Goal: Information Seeking & Learning: Compare options

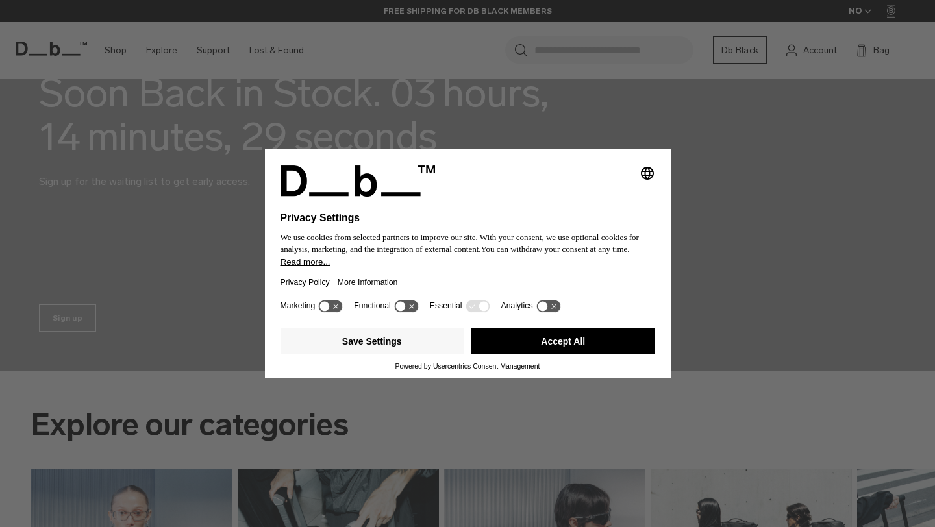
click at [518, 345] on button "Accept All" at bounding box center [563, 341] width 184 height 26
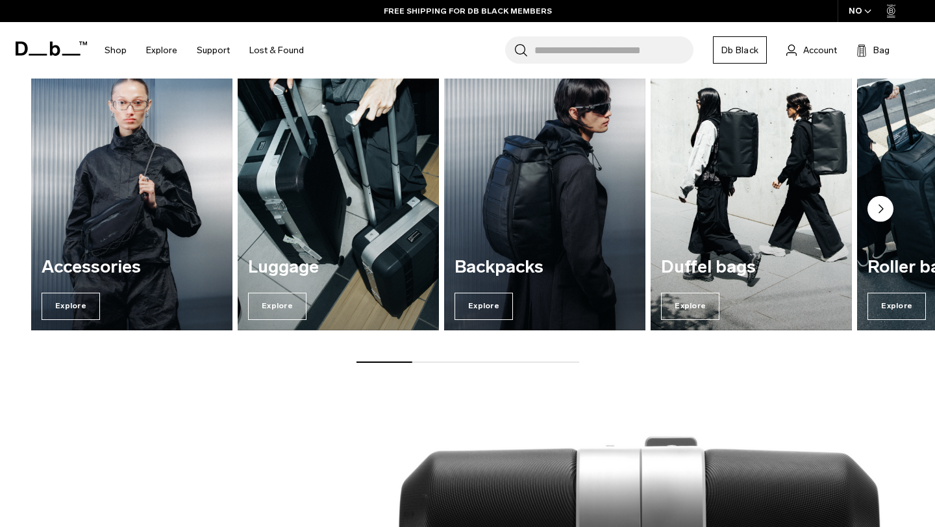
scroll to position [565, 0]
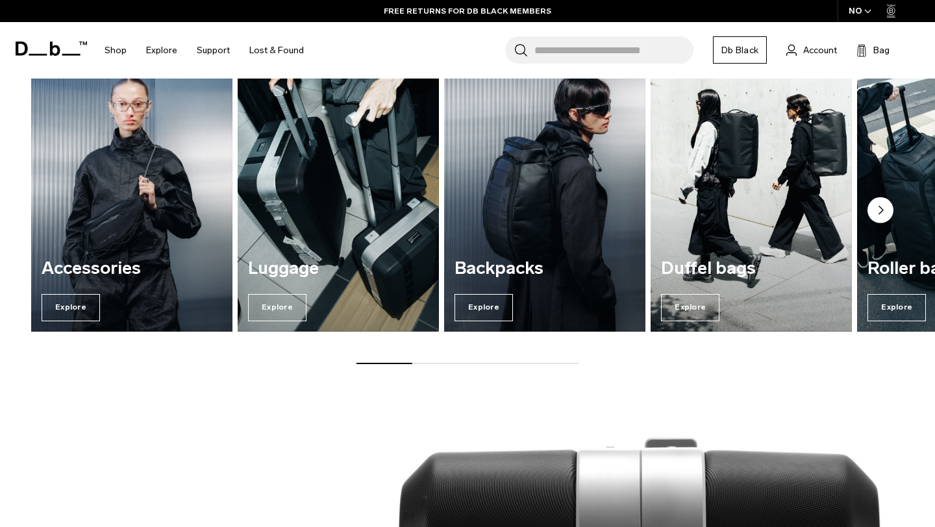
click at [877, 213] on circle "Next slide" at bounding box center [880, 210] width 26 height 26
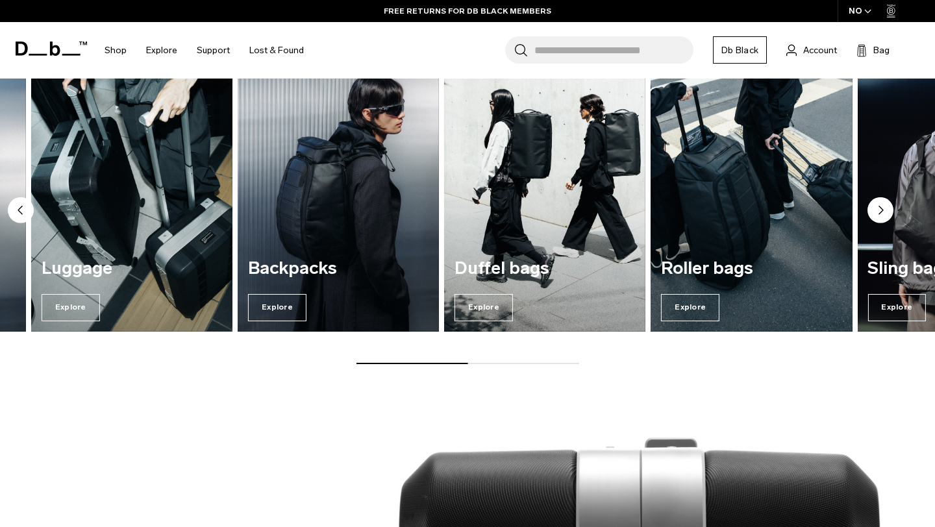
click at [877, 213] on circle "Next slide" at bounding box center [880, 210] width 26 height 26
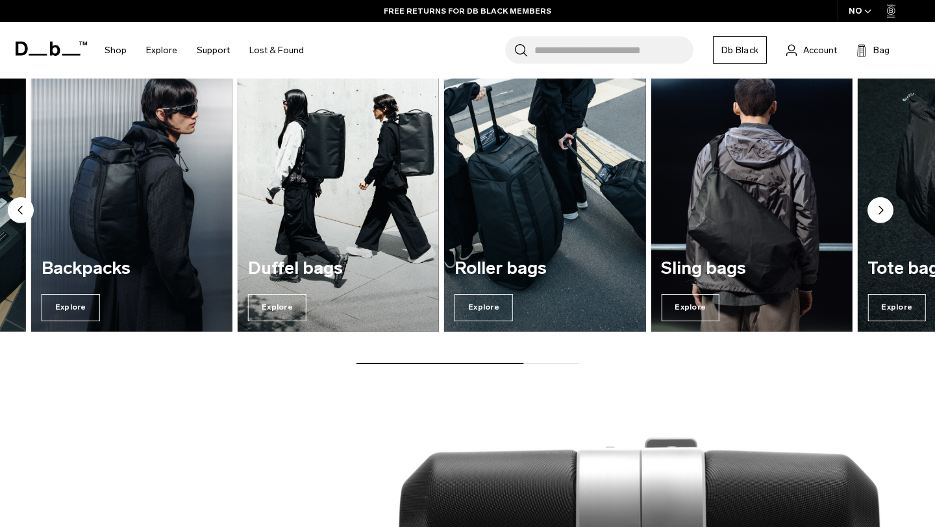
click at [877, 213] on circle "Next slide" at bounding box center [880, 210] width 26 height 26
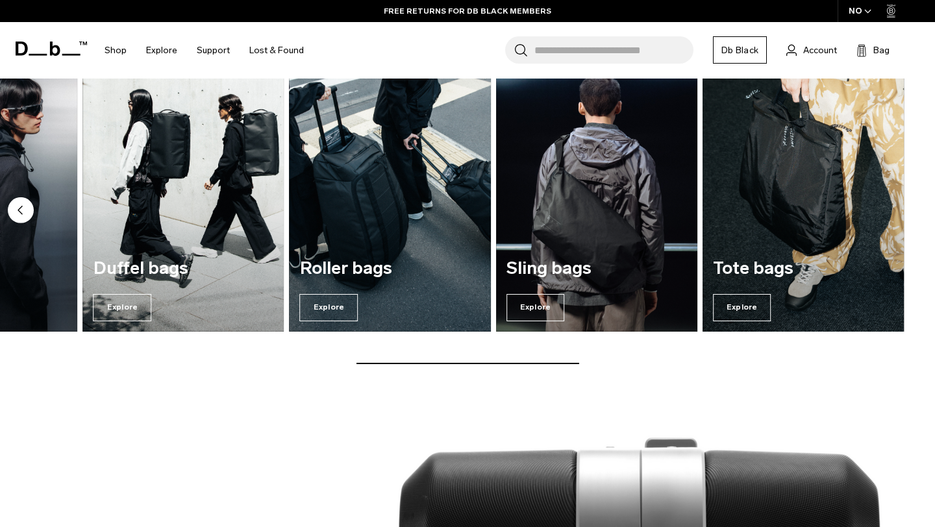
click at [799, 109] on img "7 / 7" at bounding box center [802, 196] width 207 height 280
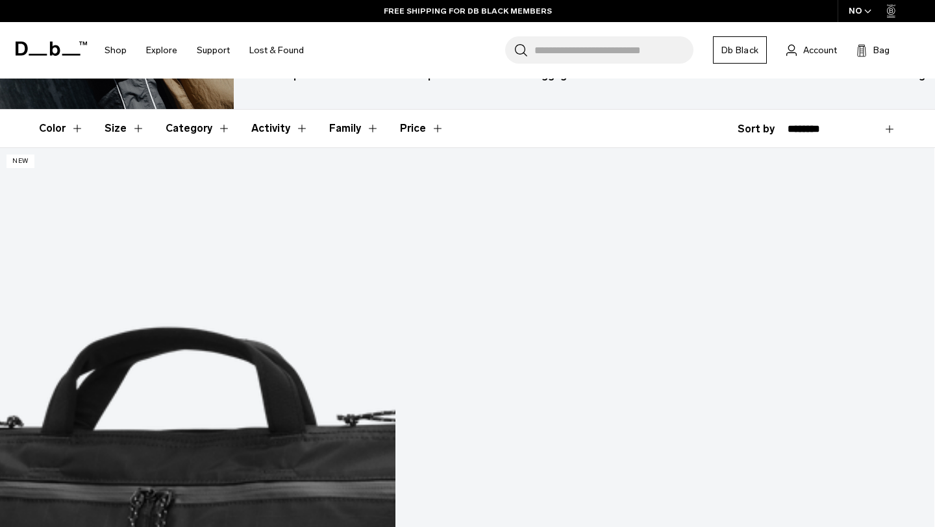
scroll to position [177, 0]
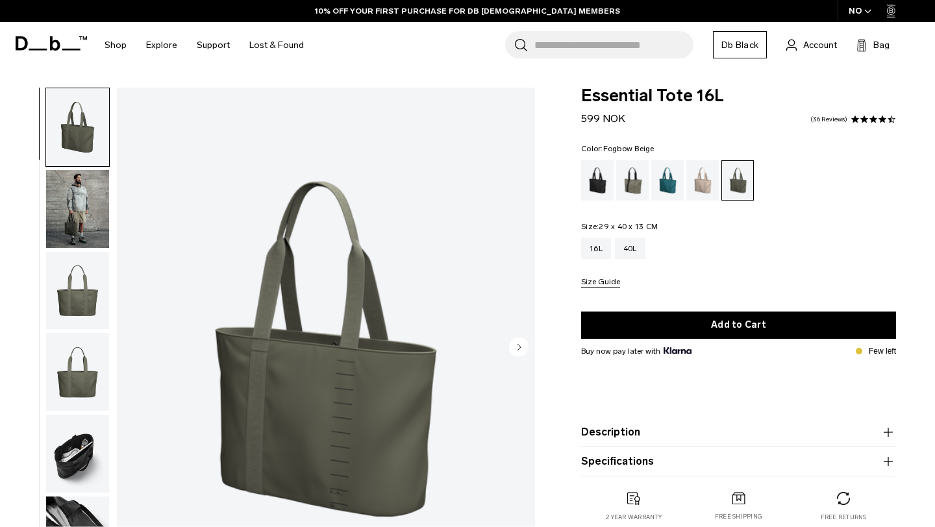
click at [687, 160] on div "Fogbow Beige" at bounding box center [702, 180] width 33 height 40
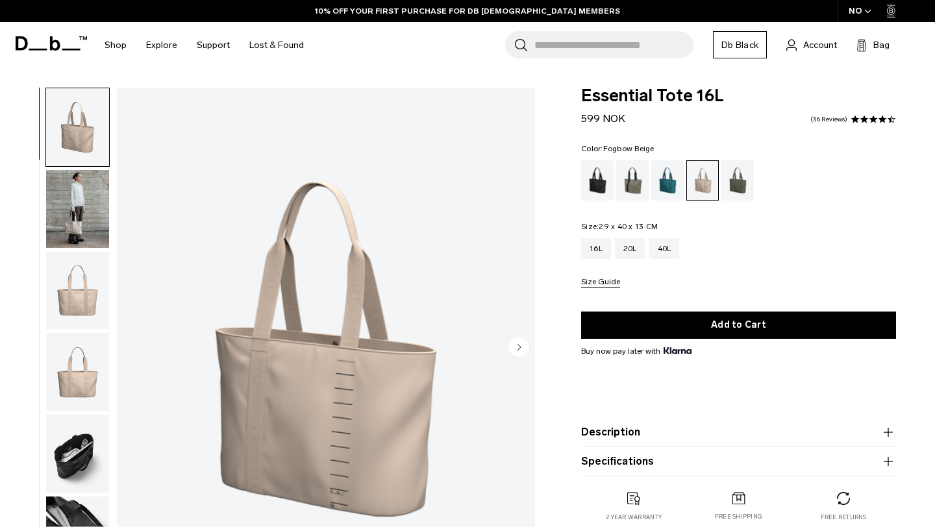
click at [81, 216] on img "button" at bounding box center [77, 209] width 63 height 78
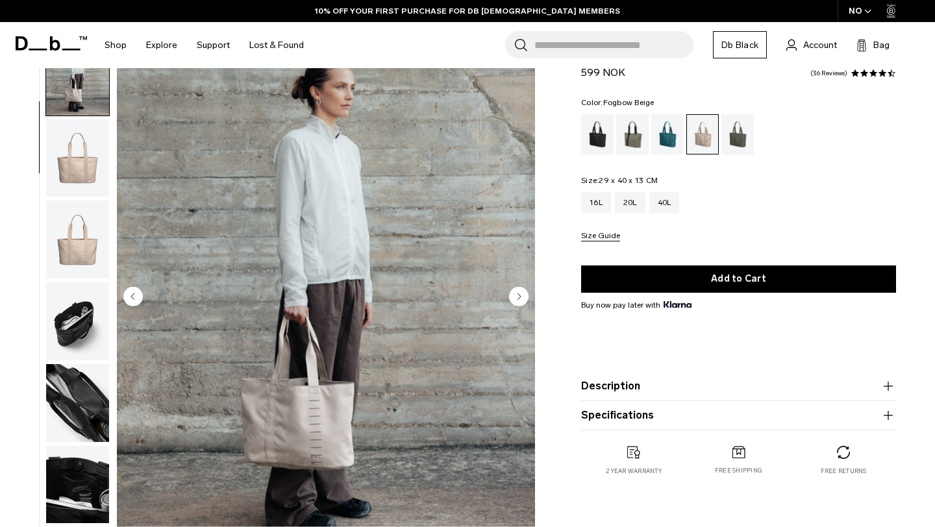
scroll to position [53, 0]
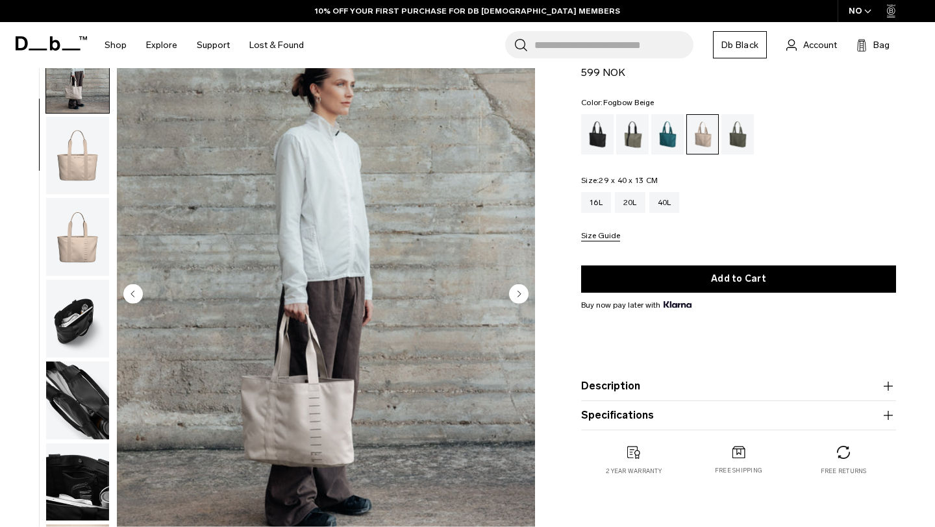
click at [78, 160] on img "button" at bounding box center [77, 156] width 63 height 78
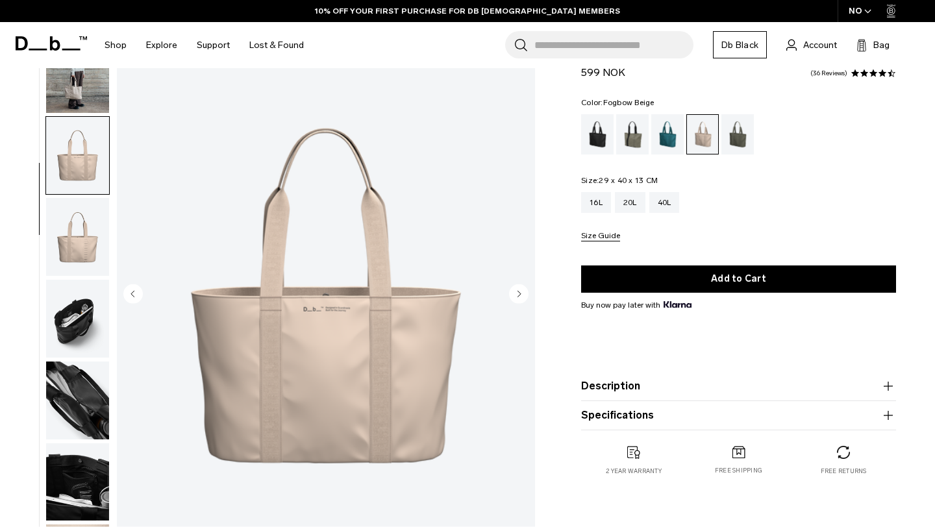
scroll to position [129, 0]
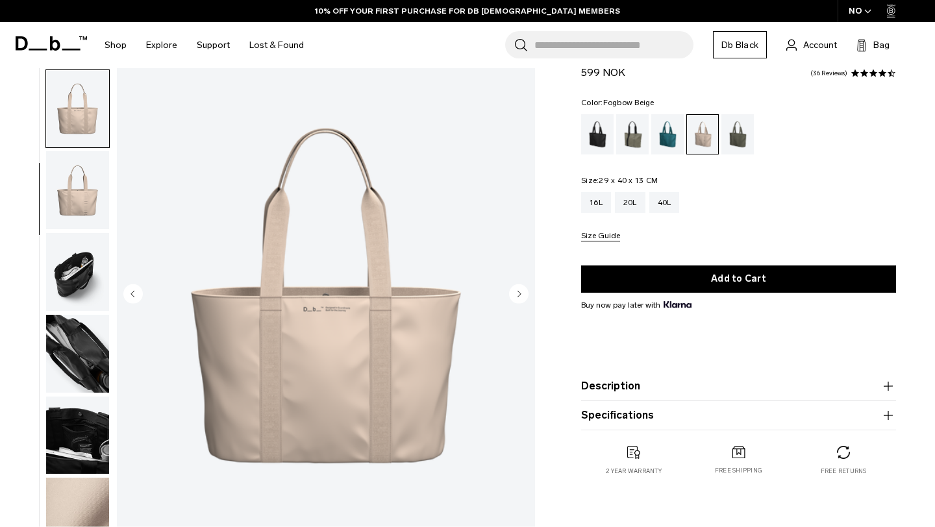
click at [75, 222] on img "button" at bounding box center [77, 190] width 63 height 78
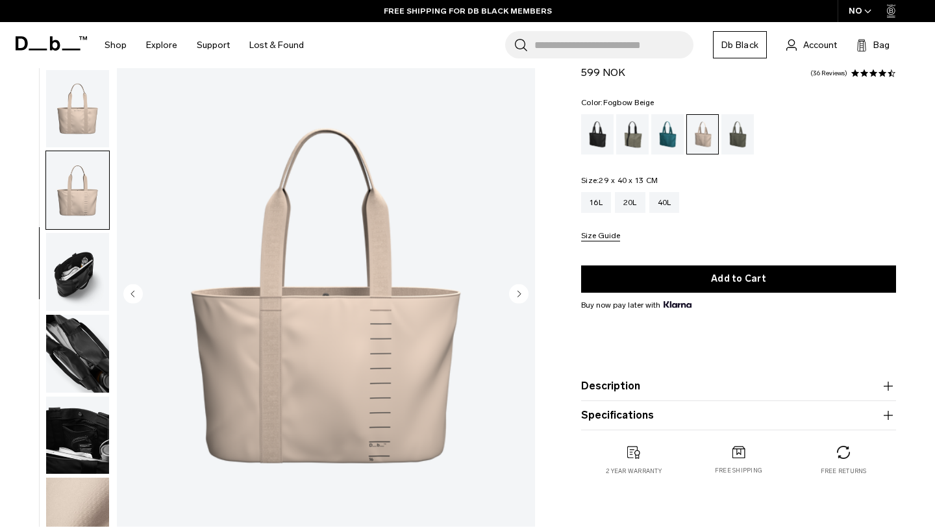
click at [76, 266] on img "button" at bounding box center [77, 272] width 63 height 78
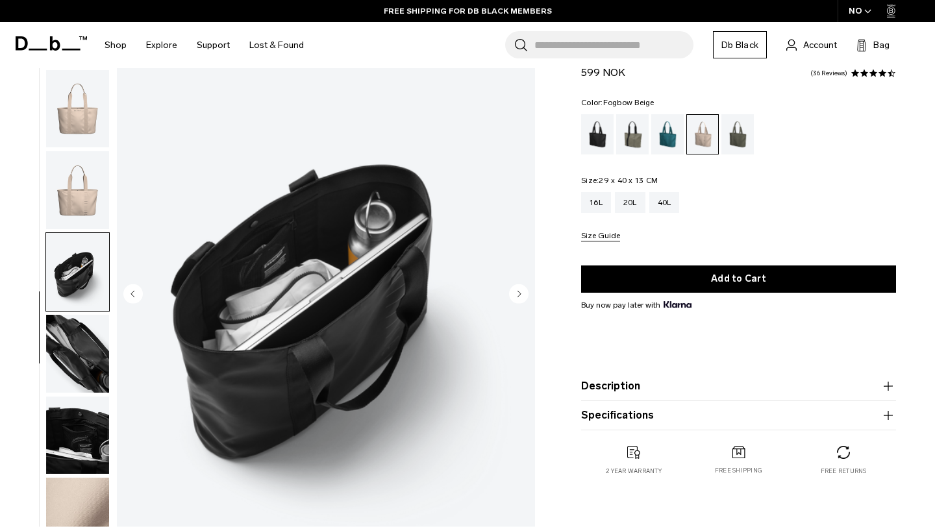
click at [82, 349] on img "button" at bounding box center [77, 354] width 63 height 78
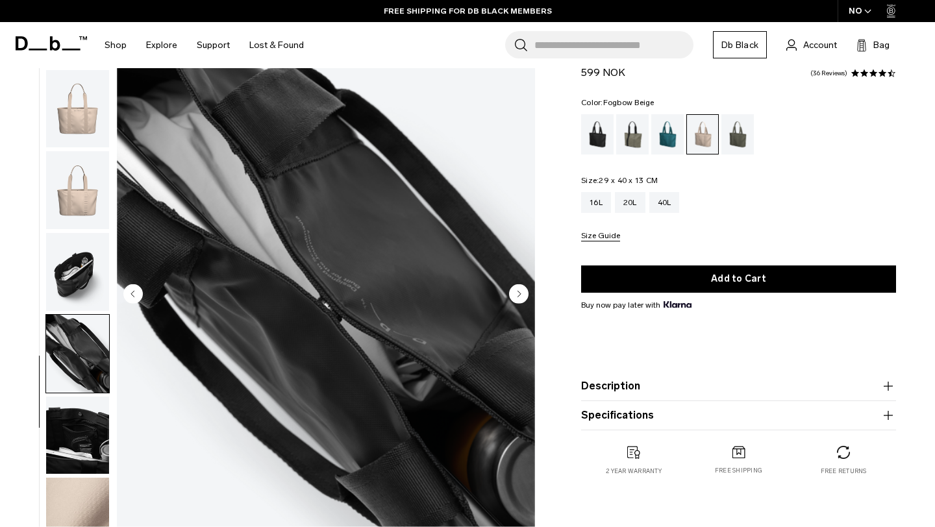
click at [90, 424] on img "button" at bounding box center [77, 436] width 63 height 78
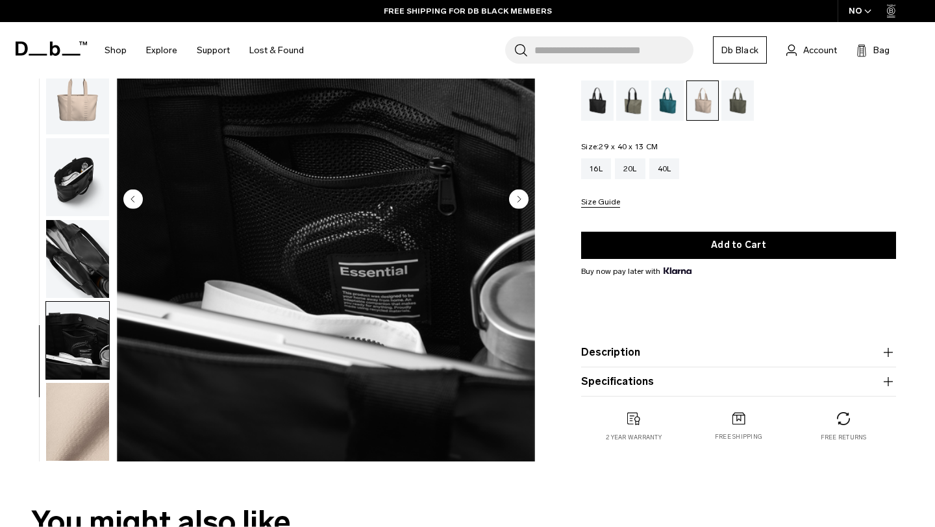
scroll to position [153, 0]
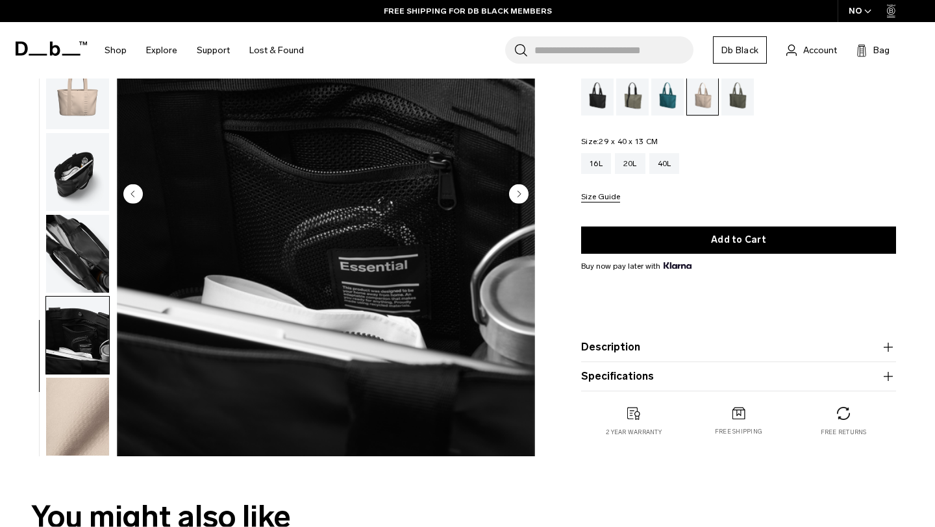
click at [82, 436] on img "button" at bounding box center [77, 417] width 63 height 78
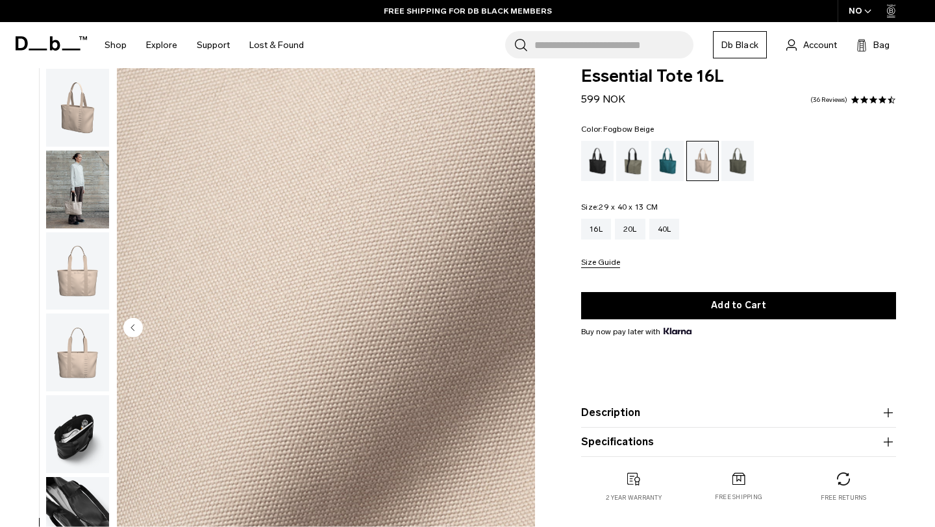
scroll to position [0, 0]
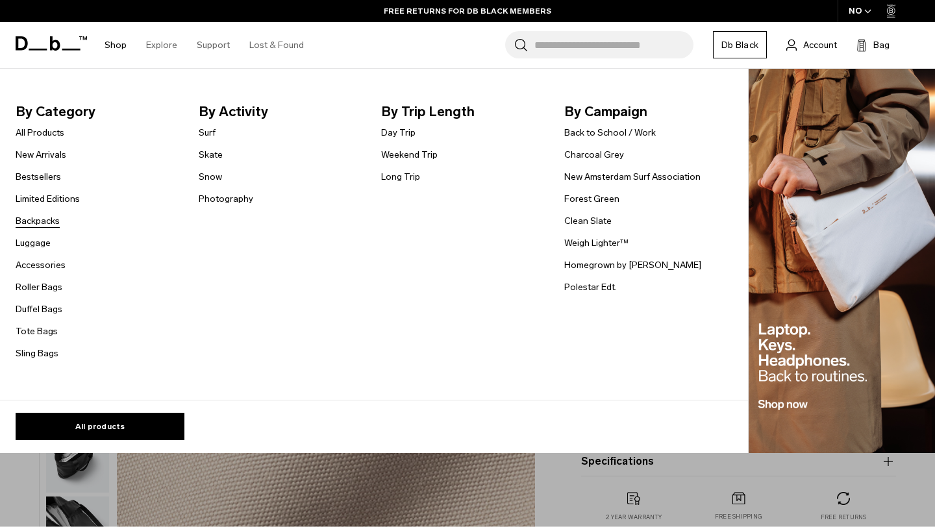
click at [32, 225] on link "Backpacks" at bounding box center [38, 221] width 44 height 14
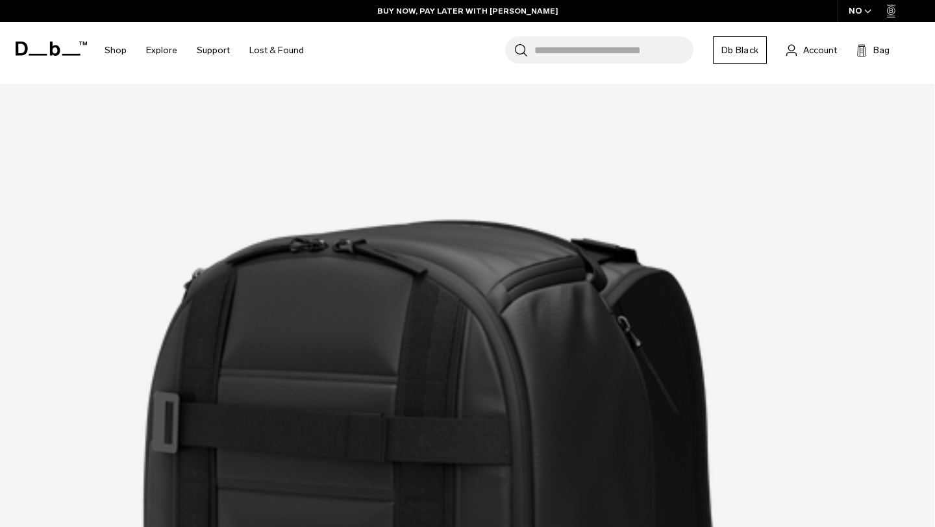
scroll to position [3742, 0]
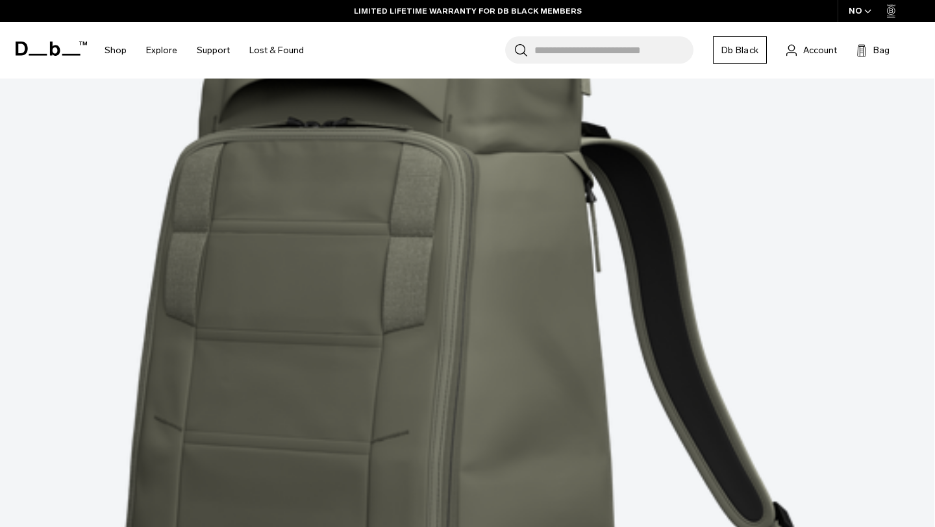
scroll to position [7339, 0]
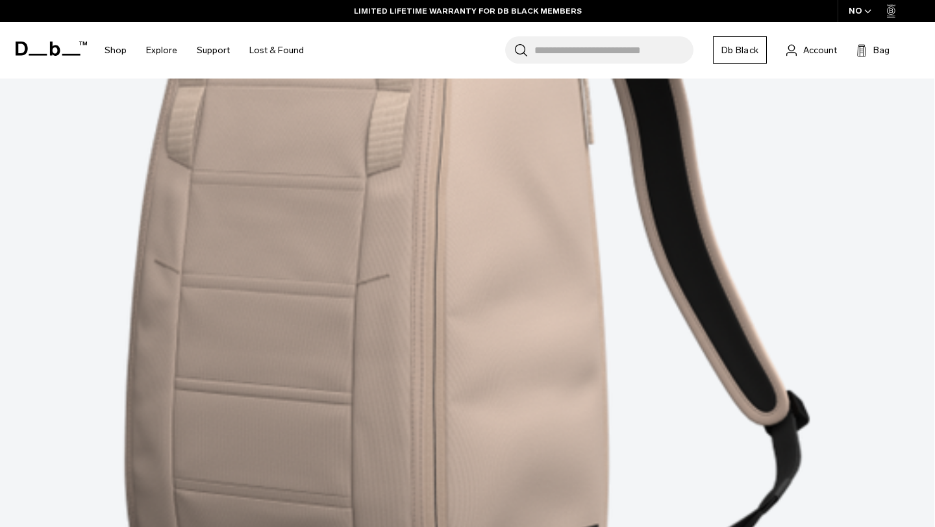
scroll to position [10803, 0]
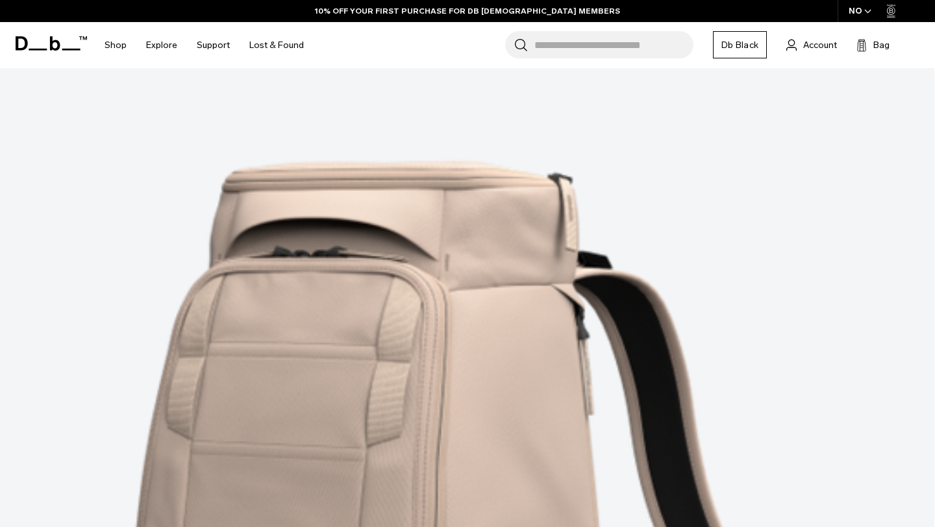
scroll to position [10311, 0]
